Goal: Information Seeking & Learning: Learn about a topic

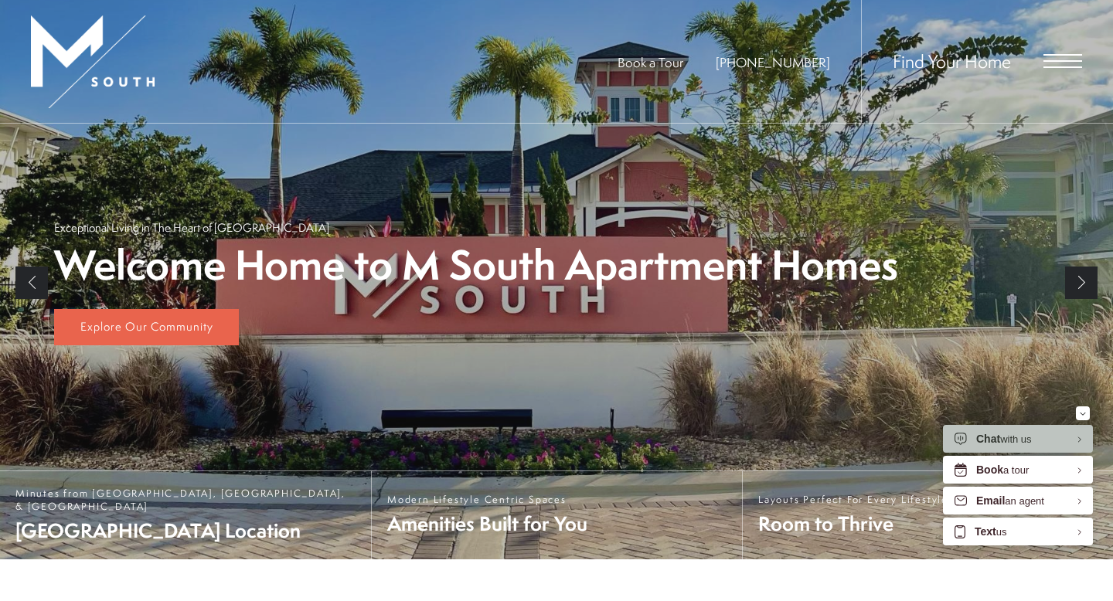
click at [1089, 278] on link "Next" at bounding box center [1081, 283] width 32 height 32
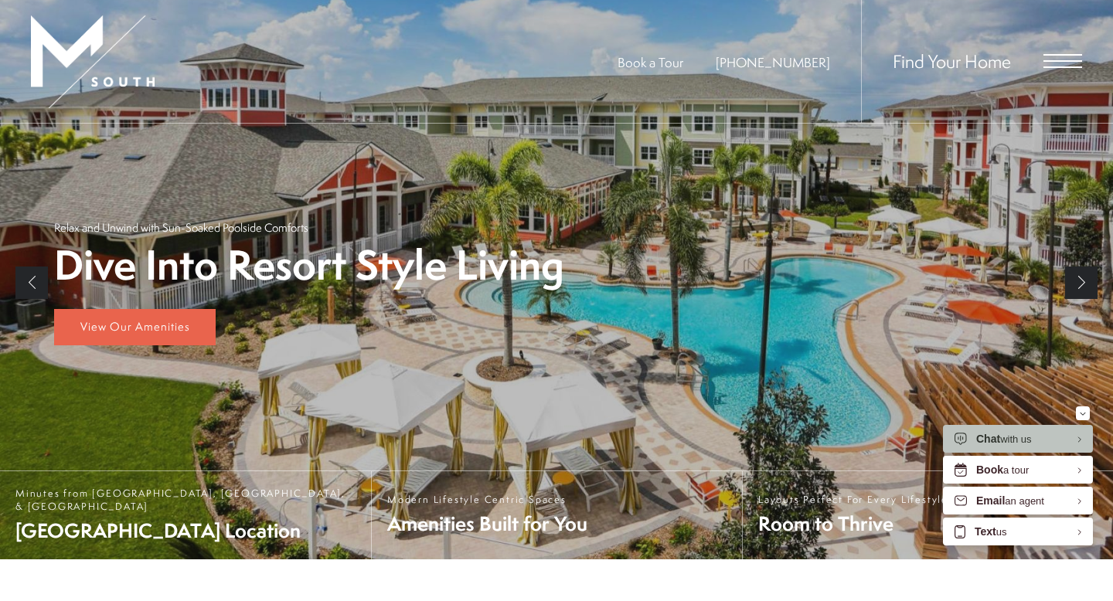
click at [1089, 278] on link "Next" at bounding box center [1081, 283] width 32 height 32
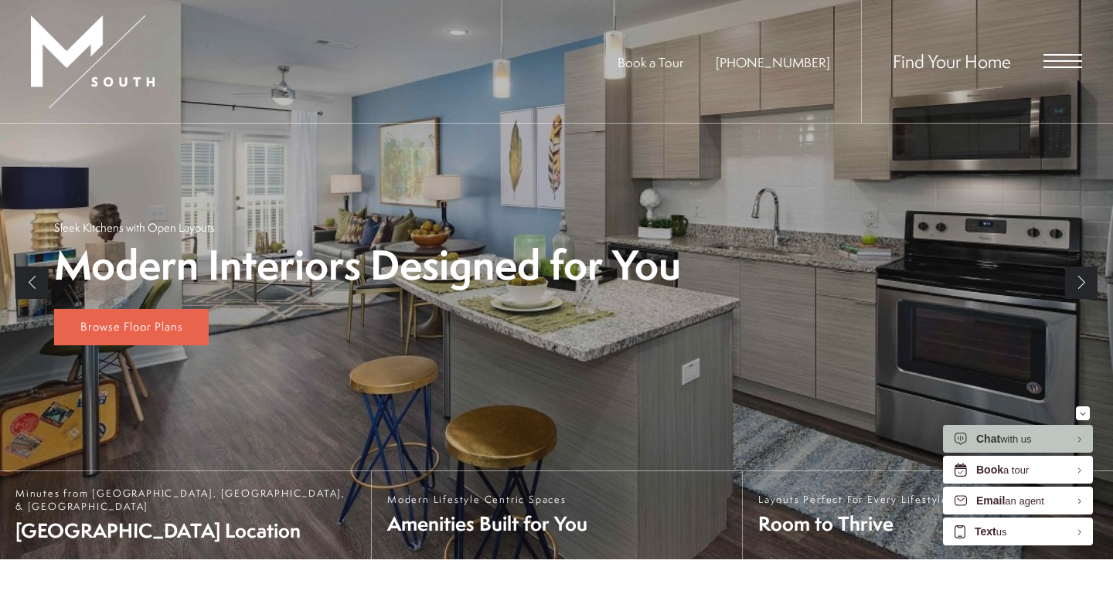
click at [1089, 278] on link "Next" at bounding box center [1081, 283] width 32 height 32
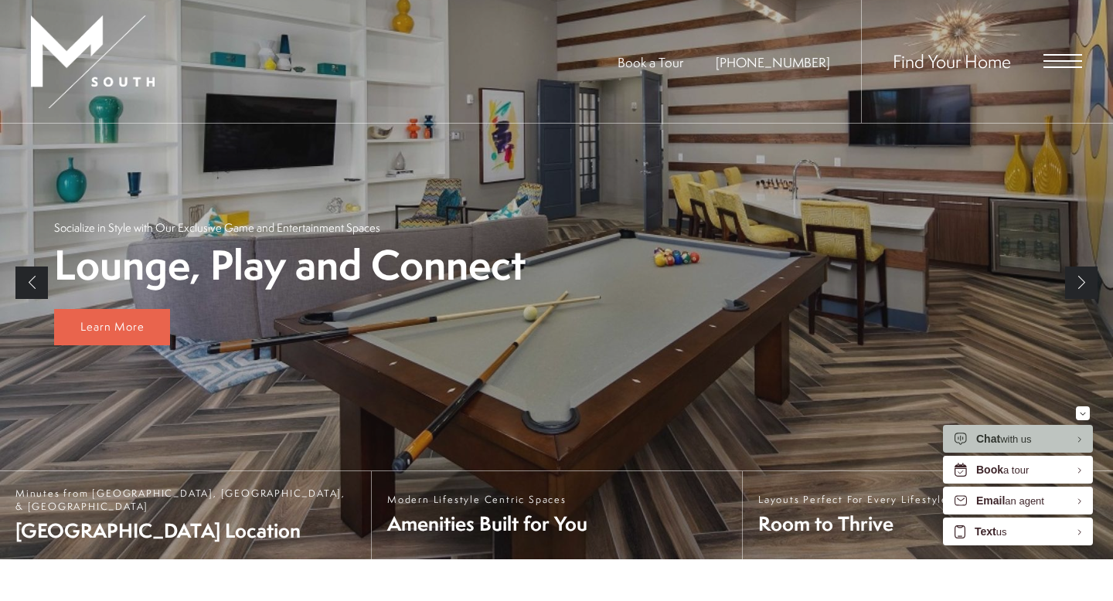
click at [1089, 278] on link "Next" at bounding box center [1081, 283] width 32 height 32
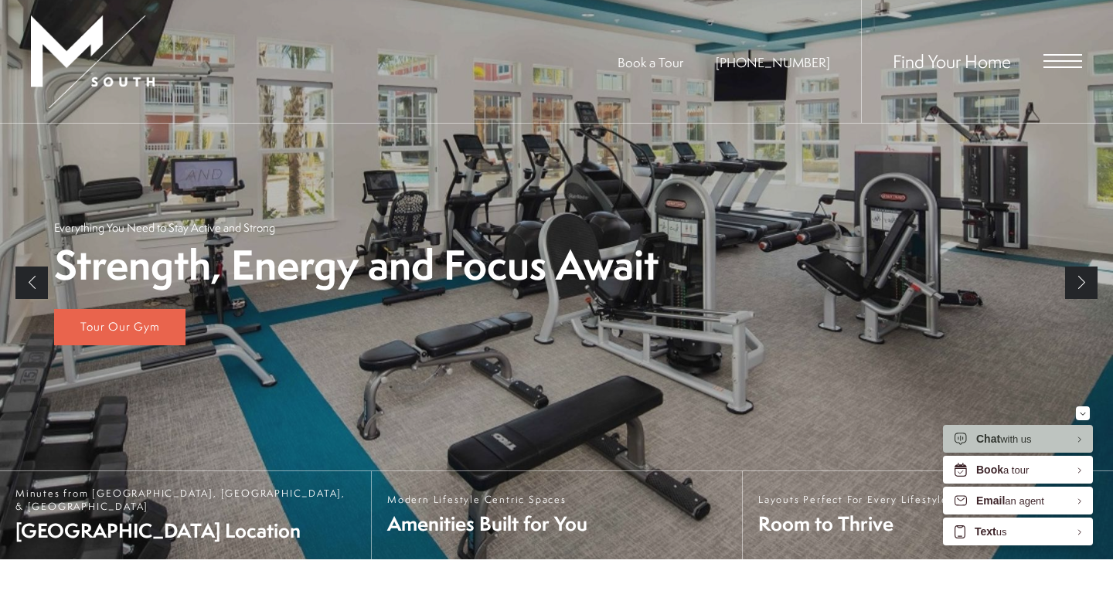
click at [1089, 278] on link "Next" at bounding box center [1081, 283] width 32 height 32
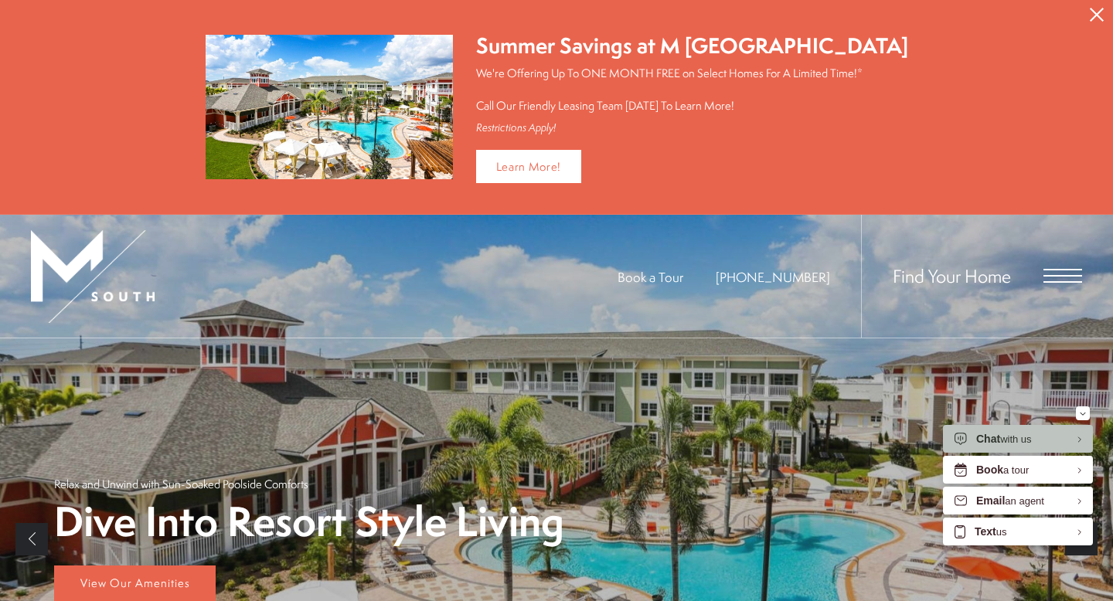
click at [1072, 275] on span "Open Menu" at bounding box center [1063, 276] width 39 height 14
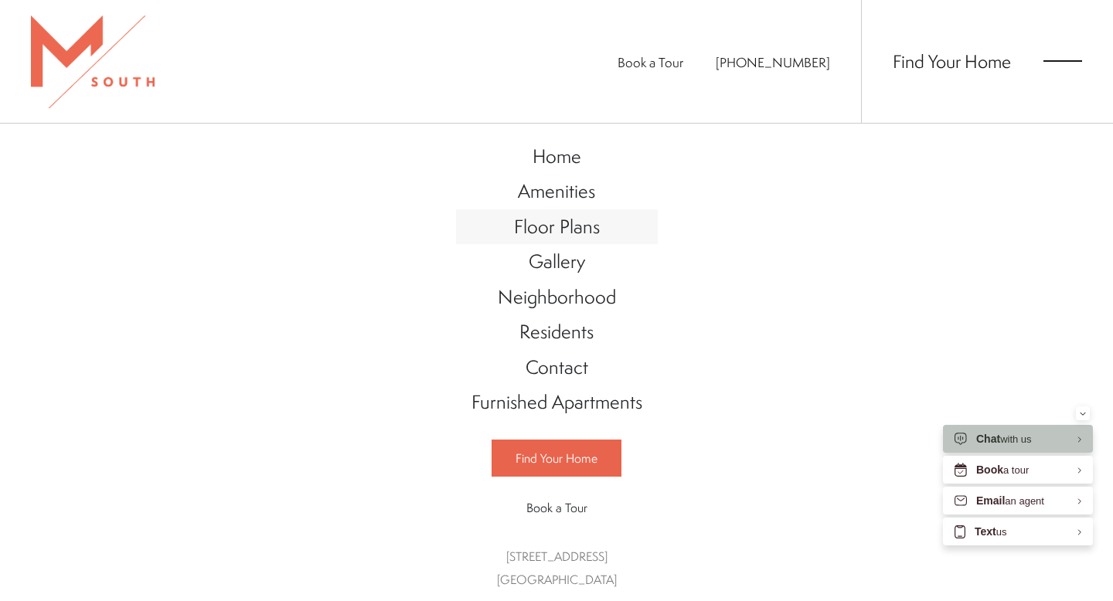
click at [569, 229] on span "Floor Plans" at bounding box center [557, 226] width 86 height 26
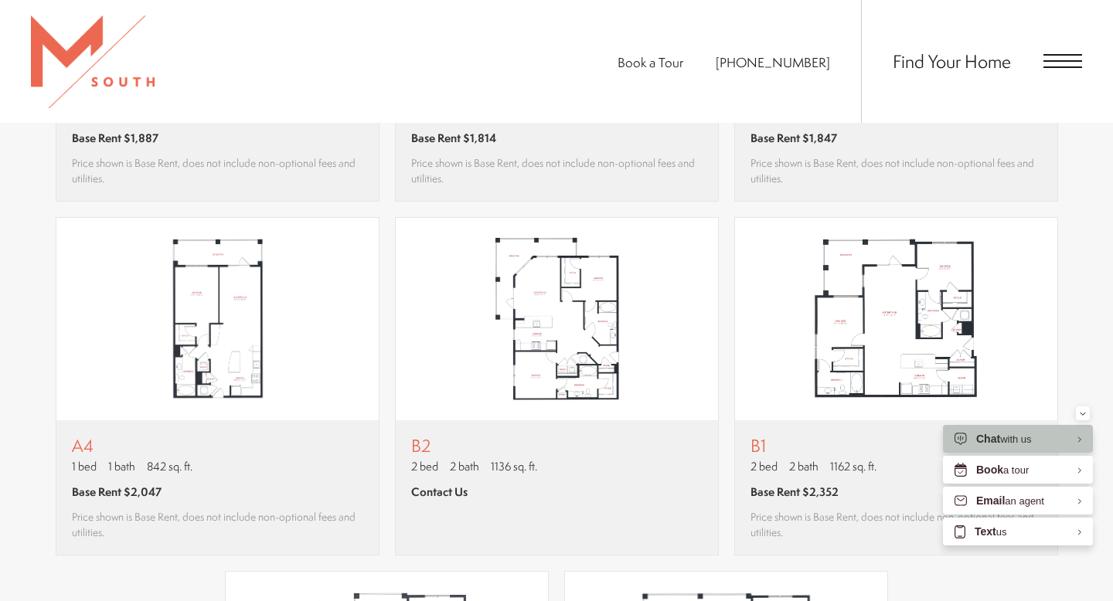
scroll to position [1307, 0]
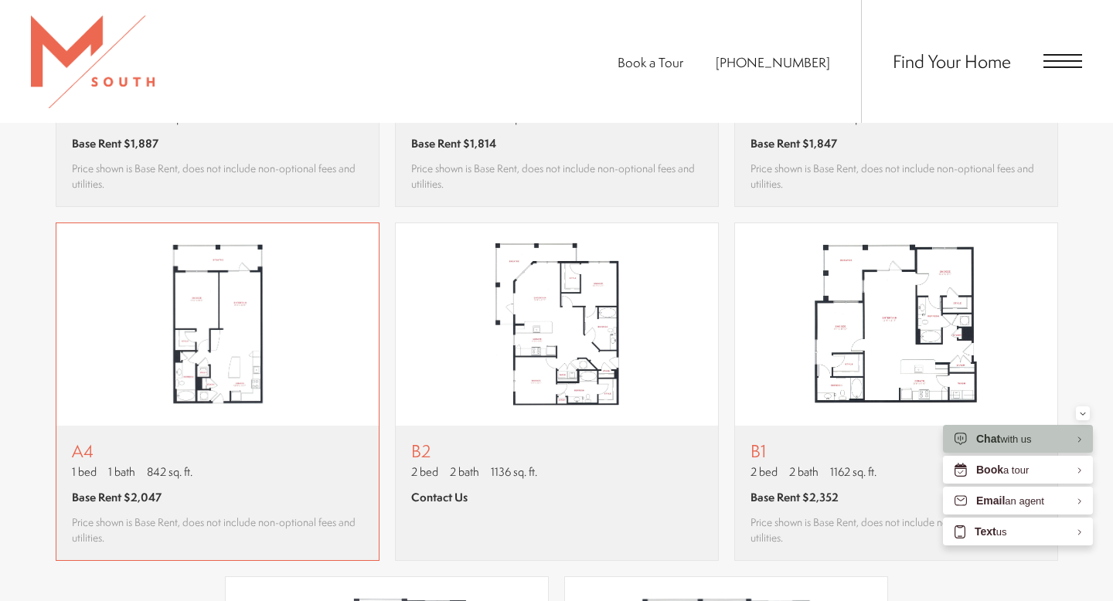
click at [218, 339] on img "View floor plan A4" at bounding box center [217, 324] width 322 height 203
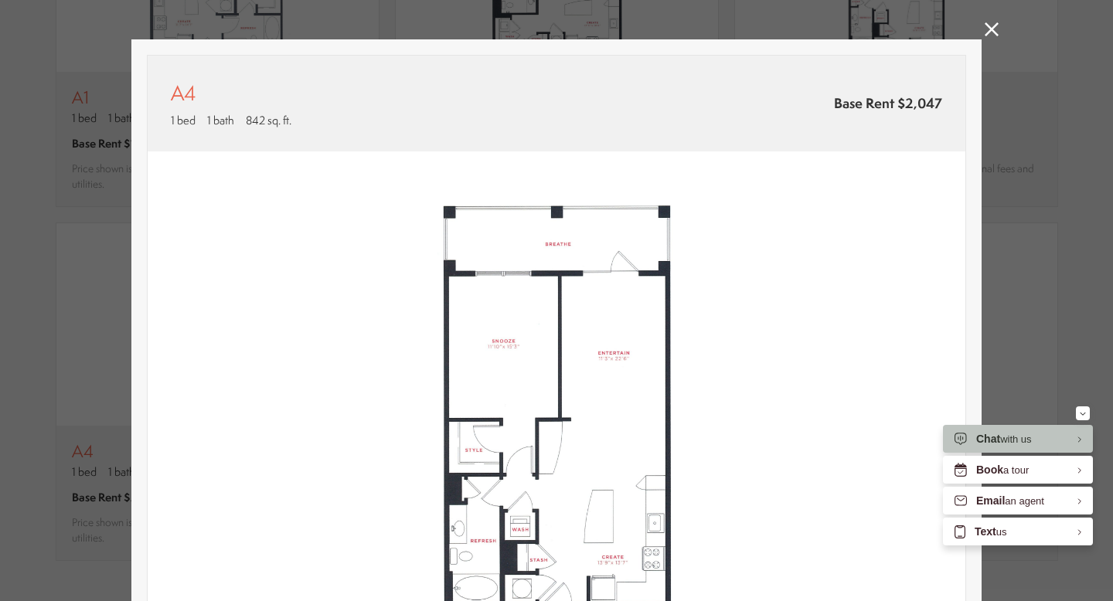
scroll to position [19, 0]
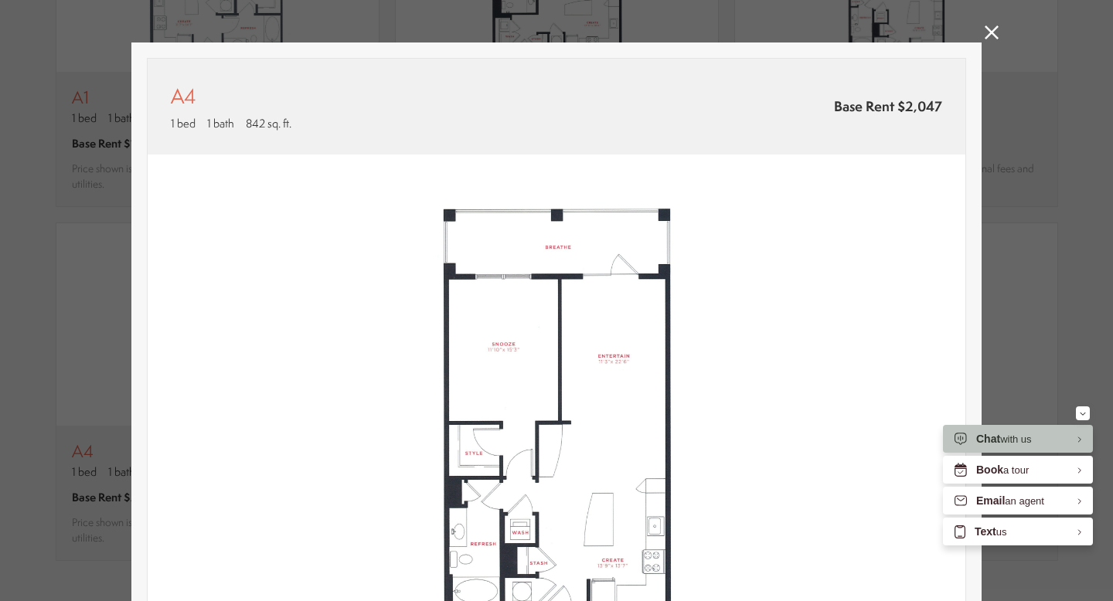
click at [988, 30] on icon at bounding box center [992, 33] width 14 height 14
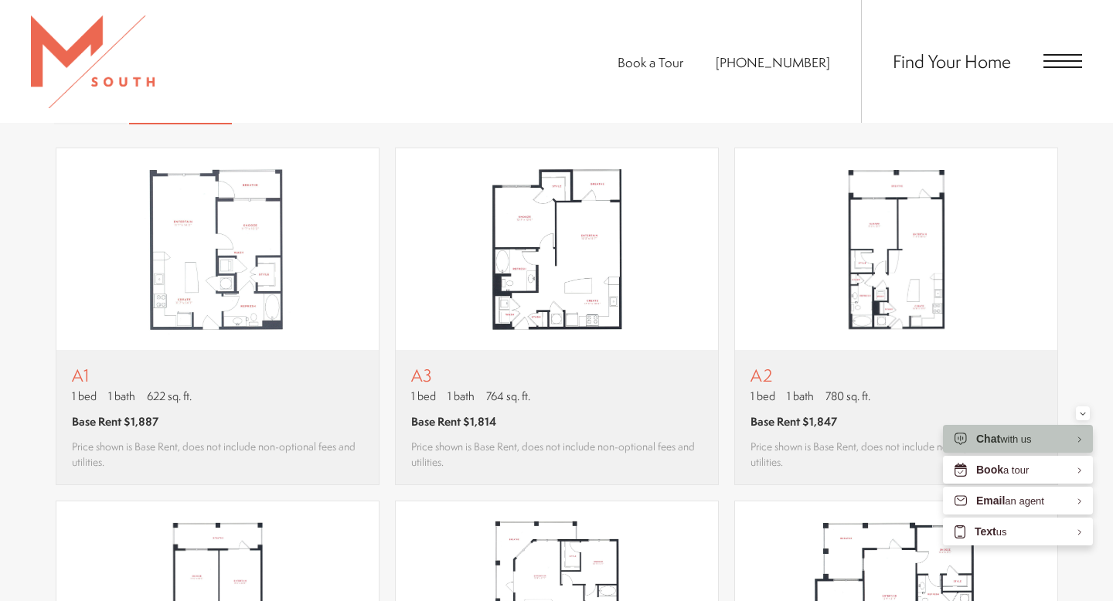
scroll to position [1014, 0]
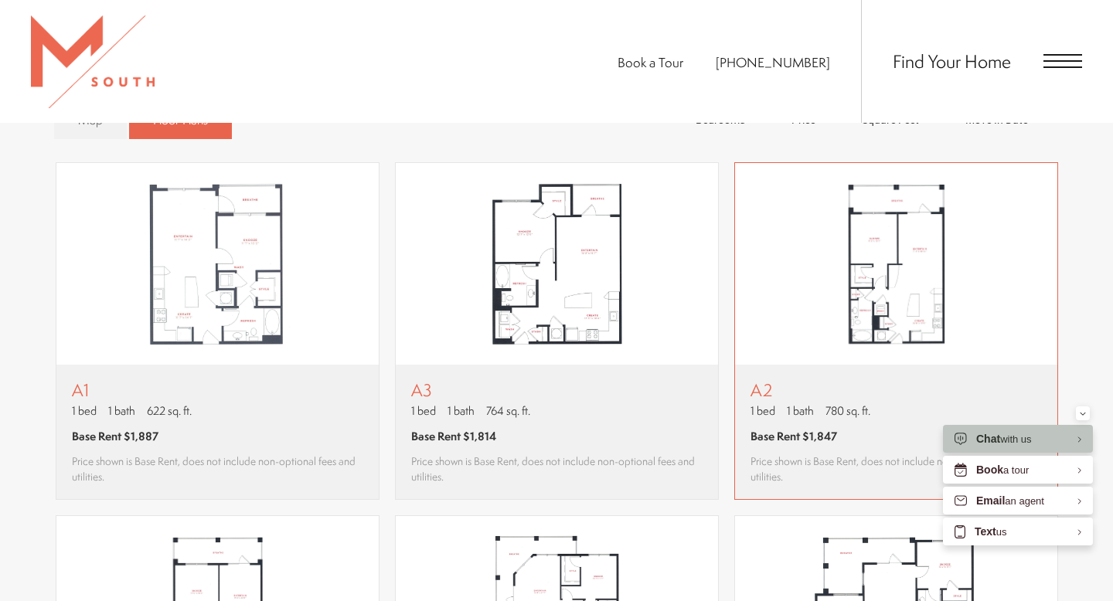
click at [901, 274] on img "View floor plan A2" at bounding box center [896, 264] width 322 height 203
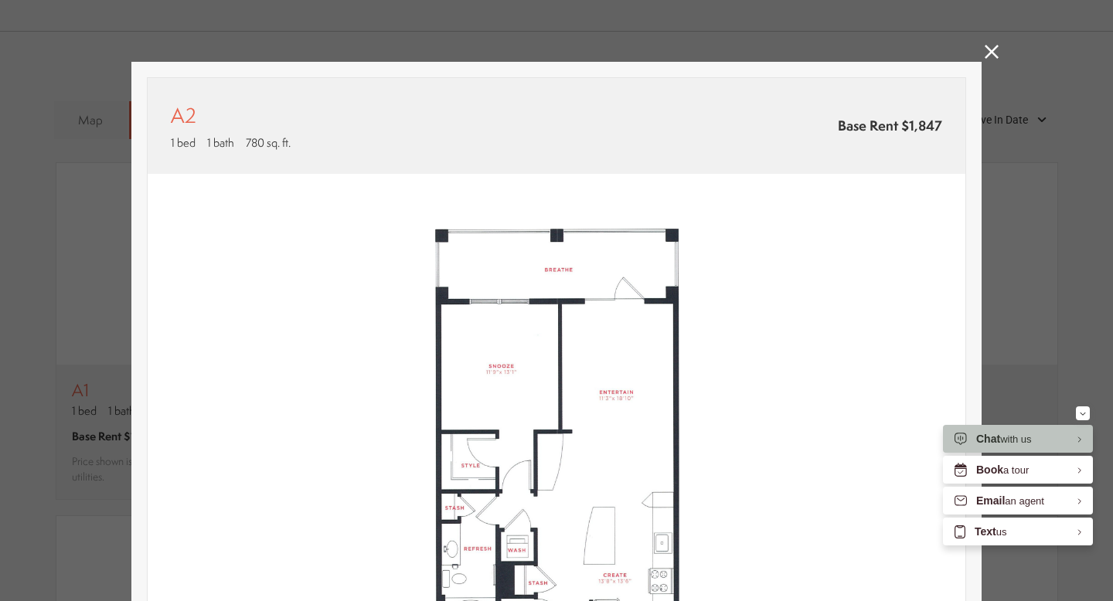
scroll to position [1, 0]
click at [988, 49] on icon at bounding box center [992, 51] width 14 height 14
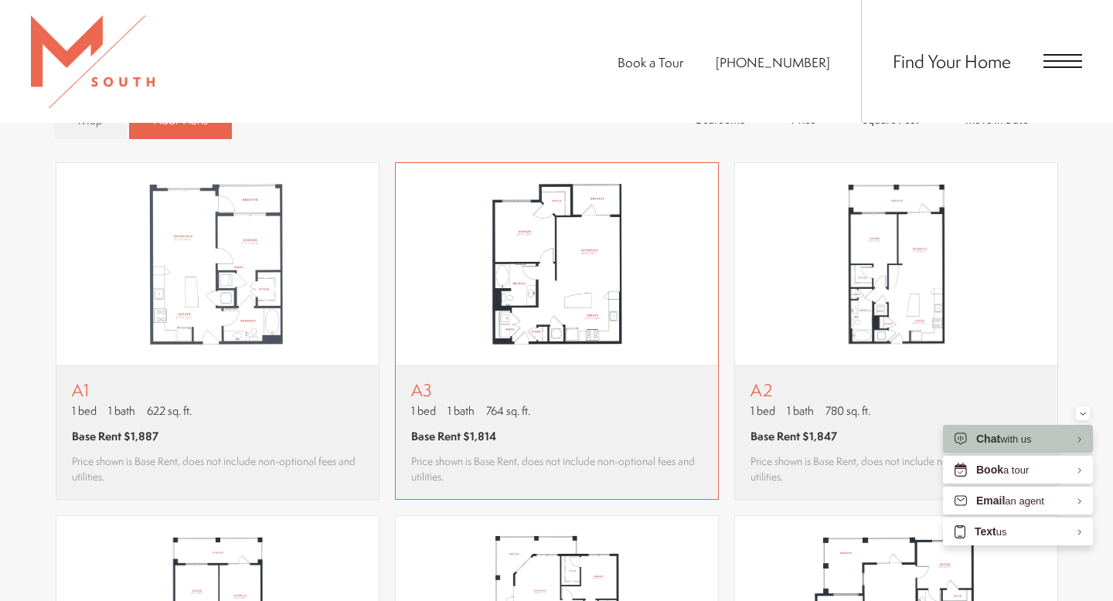
click at [558, 257] on img "View floor plan A3" at bounding box center [557, 264] width 322 height 203
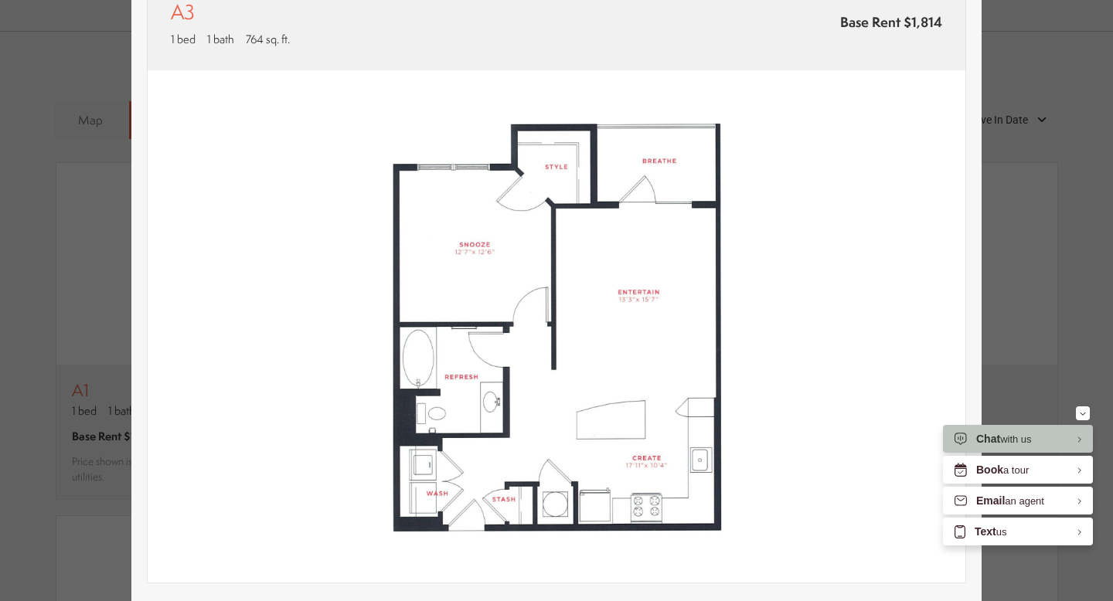
scroll to position [0, 0]
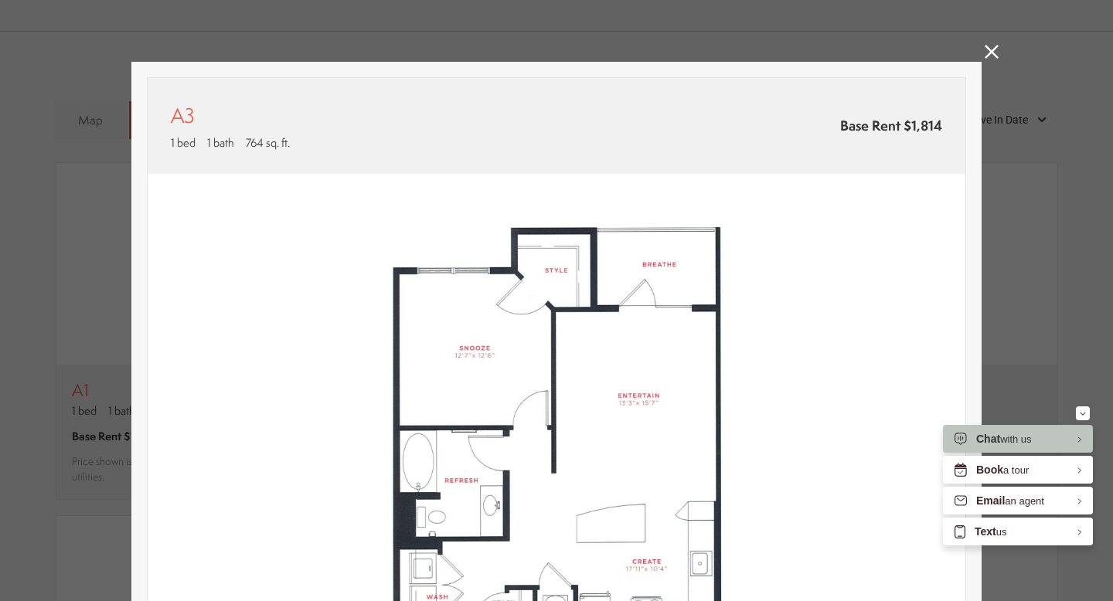
click at [993, 48] on icon at bounding box center [992, 52] width 14 height 14
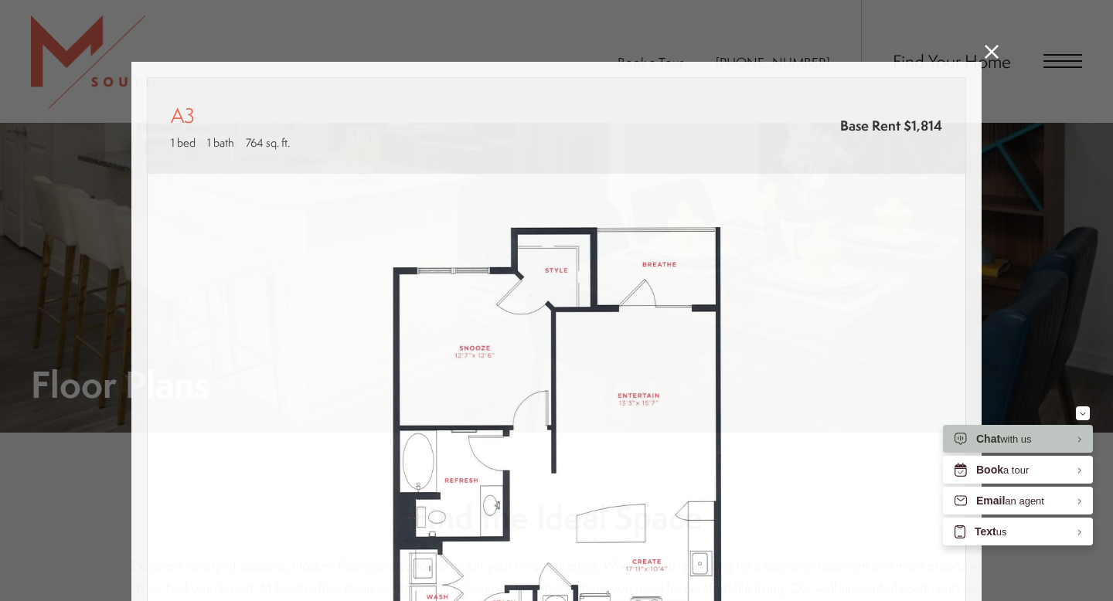
scroll to position [1014, 0]
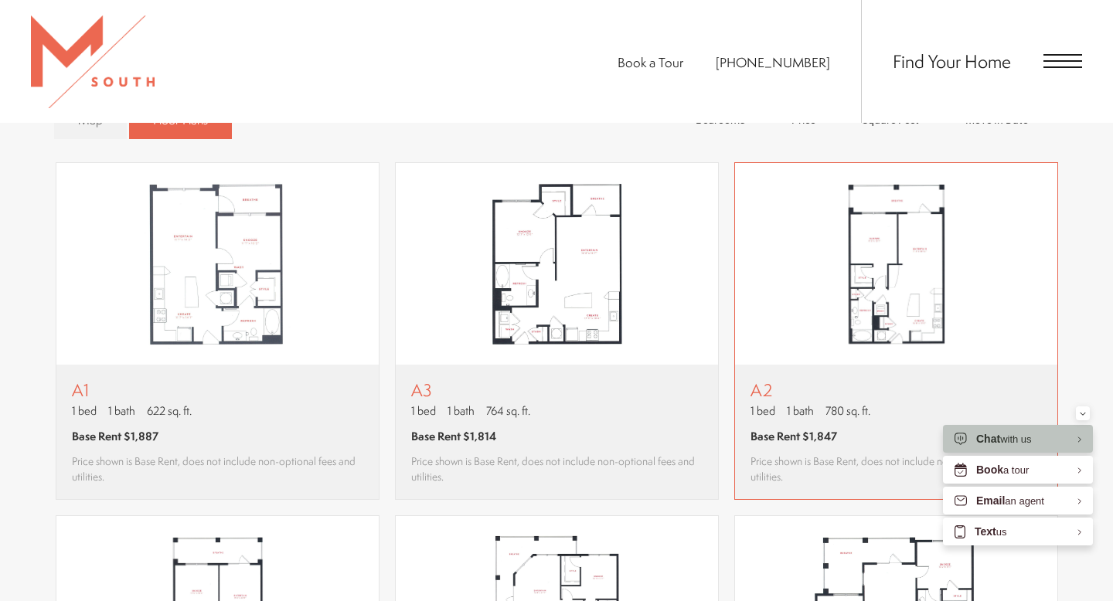
click at [915, 282] on img "View floor plan A2" at bounding box center [896, 264] width 322 height 203
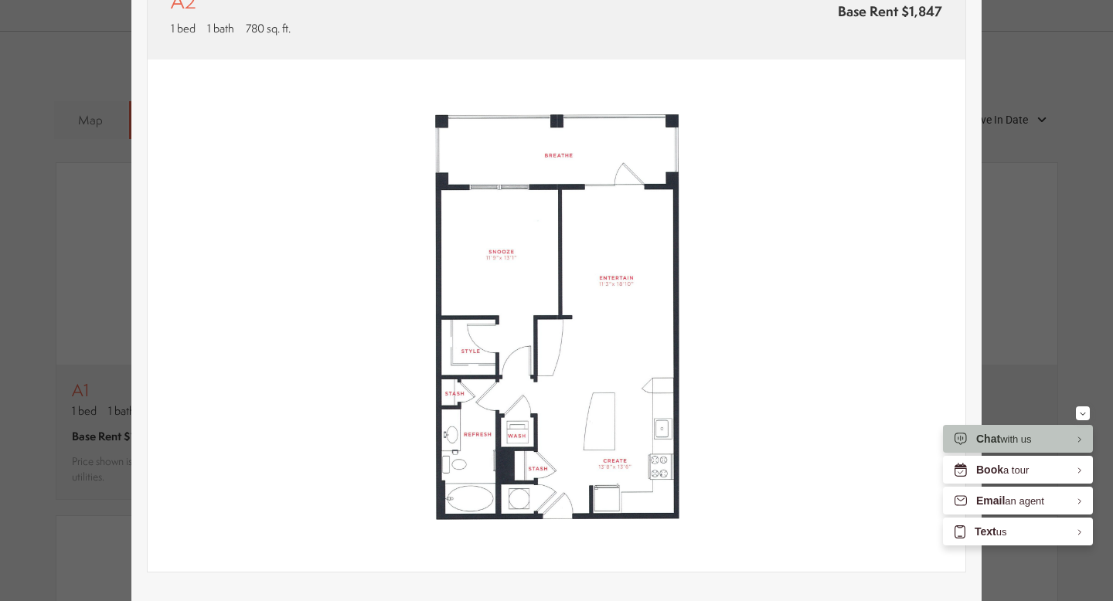
scroll to position [0, 0]
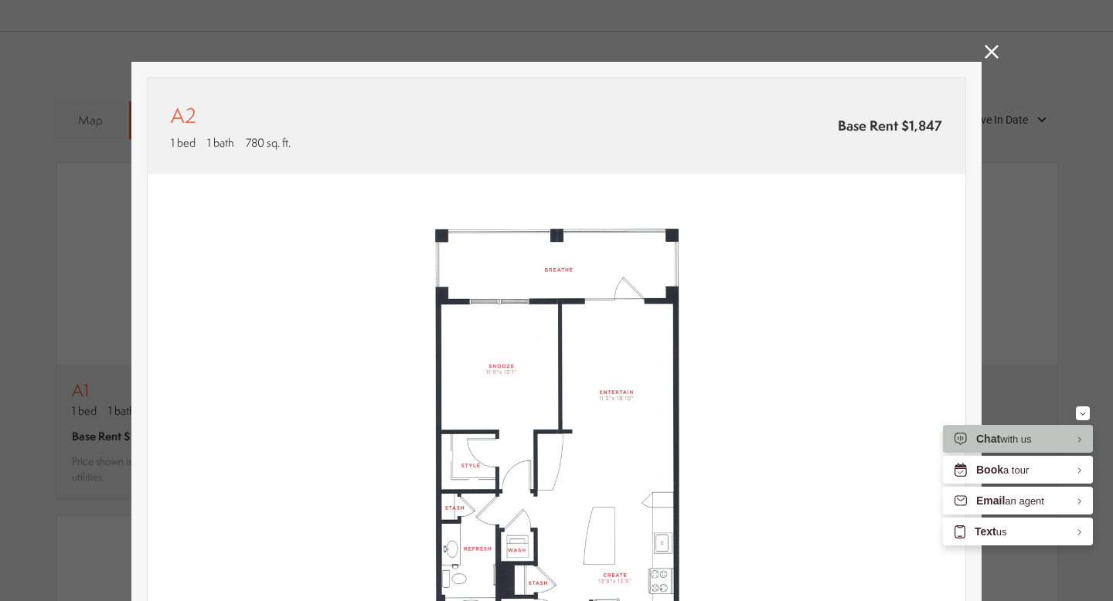
click at [990, 54] on icon at bounding box center [992, 52] width 14 height 14
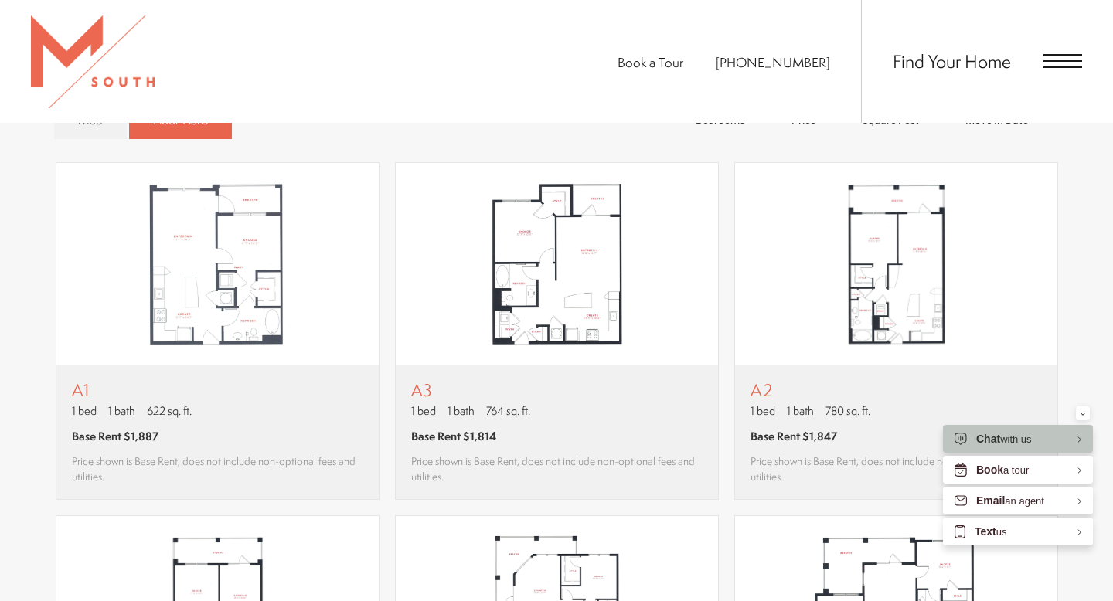
click at [1054, 54] on span "Open Menu" at bounding box center [1063, 55] width 39 height 2
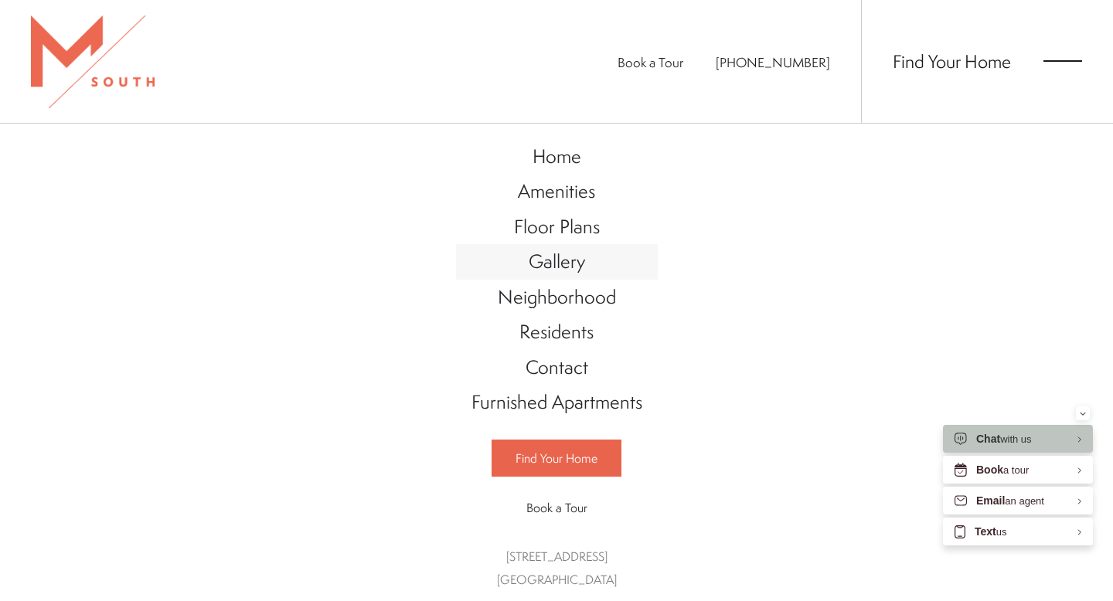
click at [560, 260] on span "Gallery" at bounding box center [557, 261] width 56 height 26
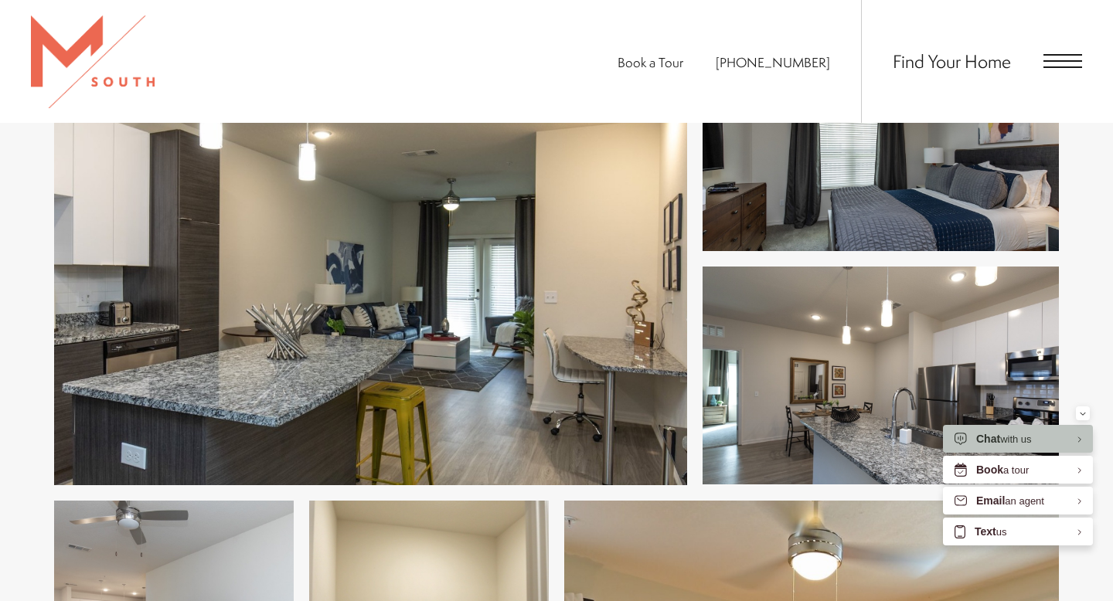
scroll to position [746, 0]
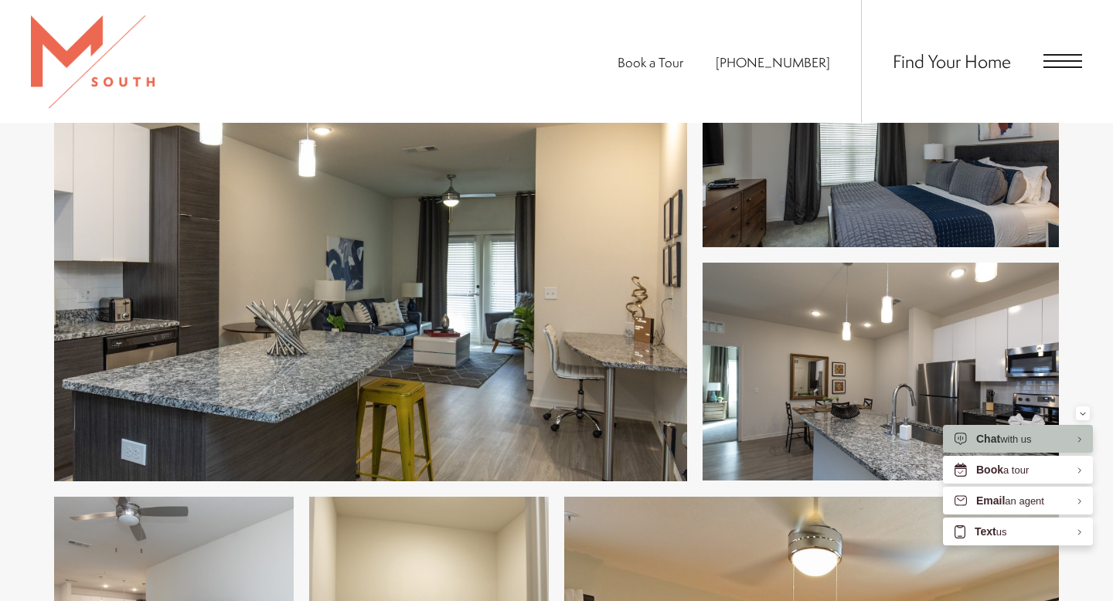
click at [356, 318] on img at bounding box center [370, 255] width 633 height 452
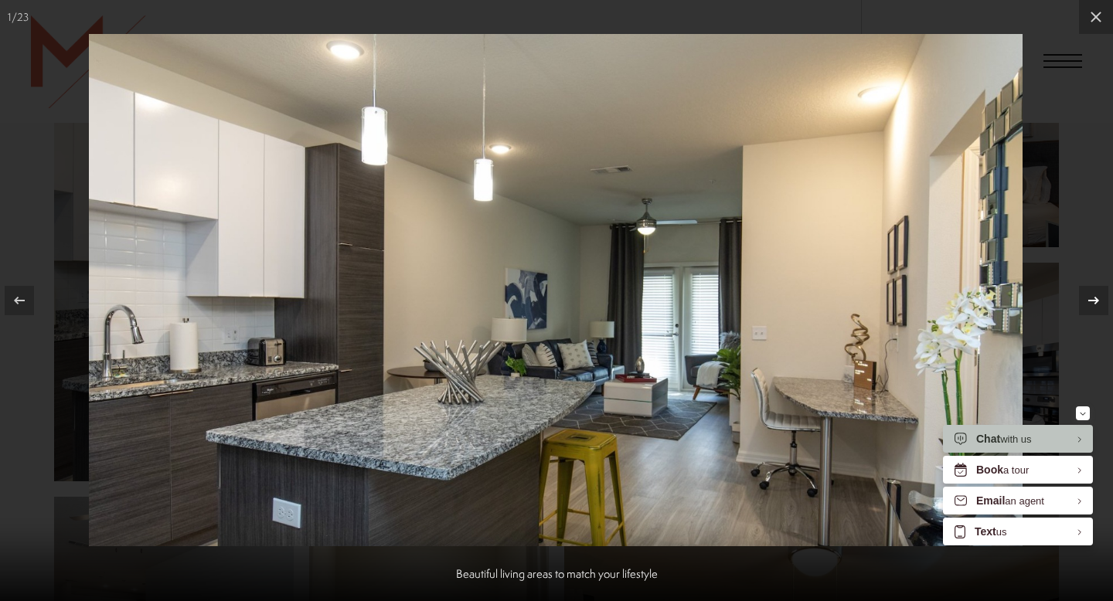
click at [1101, 298] on icon at bounding box center [1094, 300] width 19 height 19
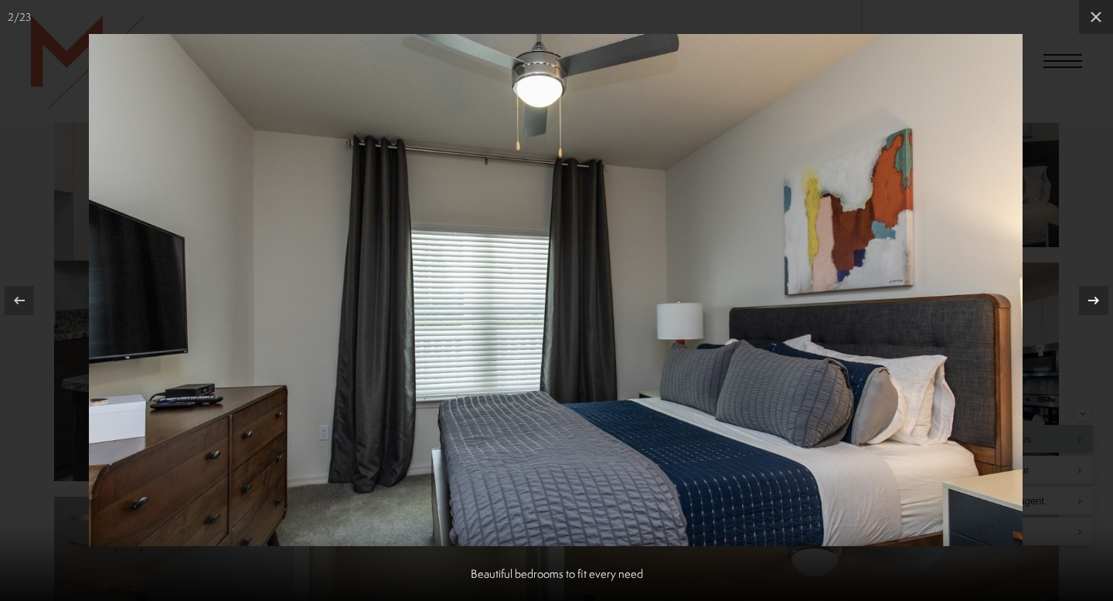
click at [1091, 300] on icon at bounding box center [1093, 301] width 11 height 8
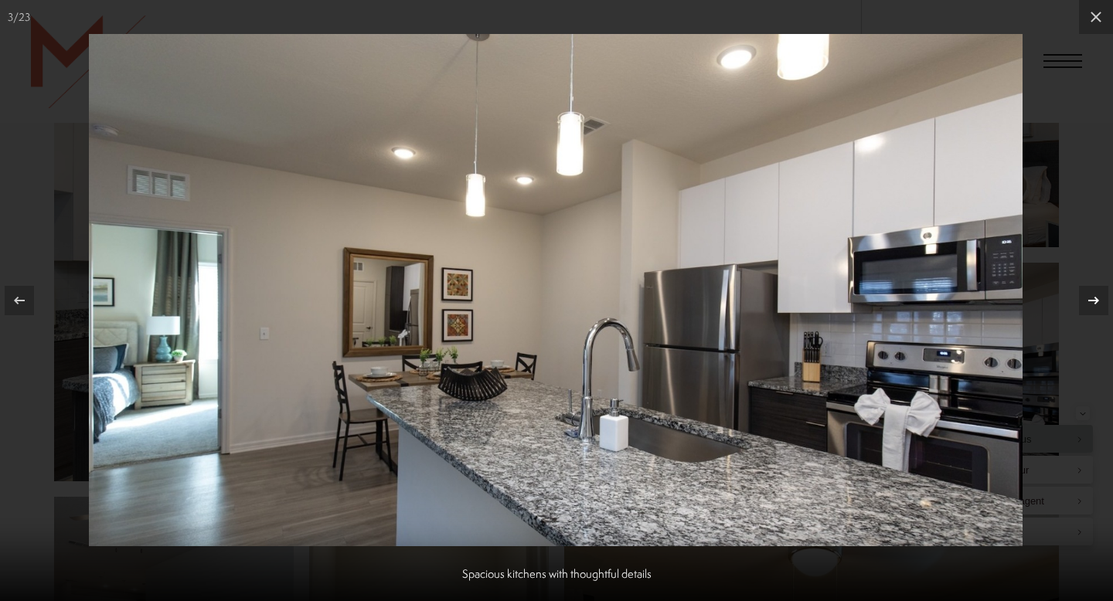
click at [1092, 305] on icon at bounding box center [1094, 300] width 19 height 19
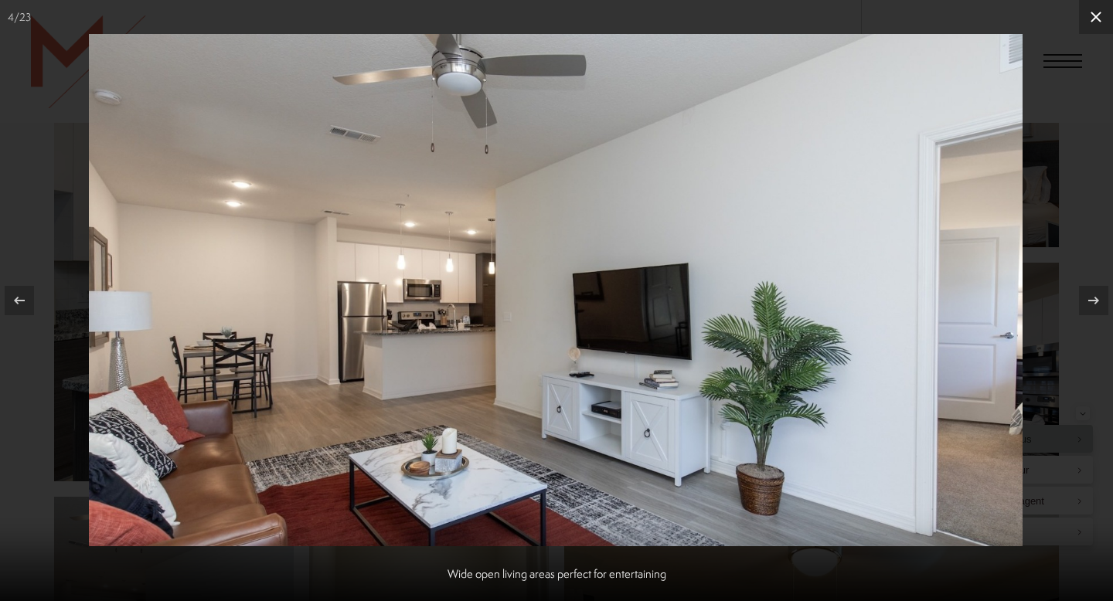
click at [1100, 12] on icon at bounding box center [1096, 17] width 11 height 11
